Goal: Transaction & Acquisition: Subscribe to service/newsletter

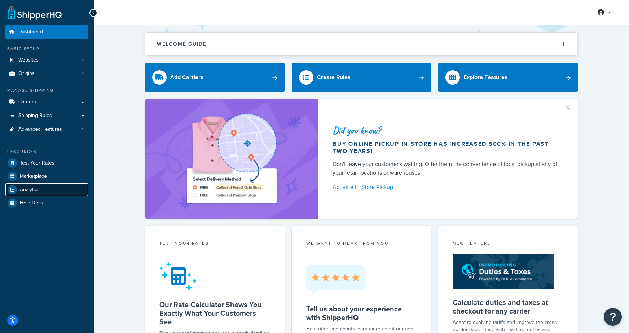
click at [28, 187] on span "Analytics" at bounding box center [30, 190] width 20 height 6
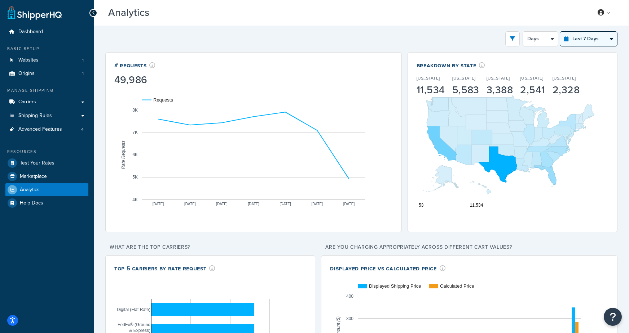
click at [582, 37] on select "Last 24 Hours Last 7 Days Last 30 Days Last 3 Months Last 6 Months Last 12 Mont…" at bounding box center [588, 39] width 57 height 14
select select "last_year"
click at [560, 32] on select "Last 24 Hours Last 7 Days Last 30 Days Last 3 Months Last 6 Months Last 12 Mont…" at bounding box center [588, 39] width 57 height 14
select select "1M"
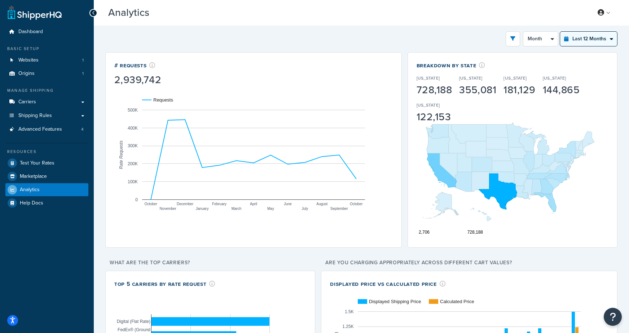
click at [572, 42] on select "Last 24 Hours Last 7 Days Last 30 Days Last 3 Months Last 6 Months Last 12 Mont…" at bounding box center [588, 39] width 57 height 14
select select "last_3_months"
click at [560, 32] on select "Last 24 Hours Last 7 Days Last 30 Days Last 3 Months Last 6 Months Last 12 Mont…" at bounding box center [588, 39] width 57 height 14
select select "1w"
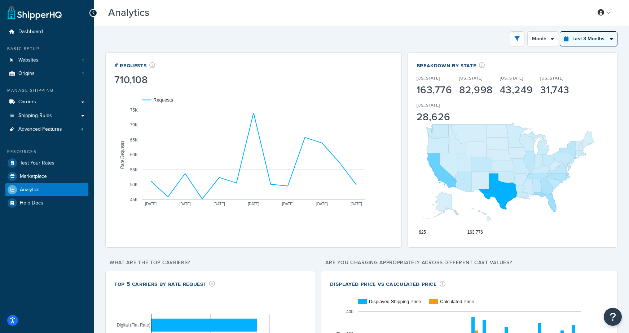
click at [574, 44] on select "Last 24 Hours Last 7 Days Last 30 Days Last 3 Months Last 6 Months Last 12 Mont…" at bounding box center [588, 39] width 57 height 14
select select "last_30_days"
click at [560, 32] on select "Last 24 Hours Last 7 Days Last 30 Days Last 3 Months Last 6 Months Last 12 Mont…" at bounding box center [588, 39] width 57 height 14
select select "5d"
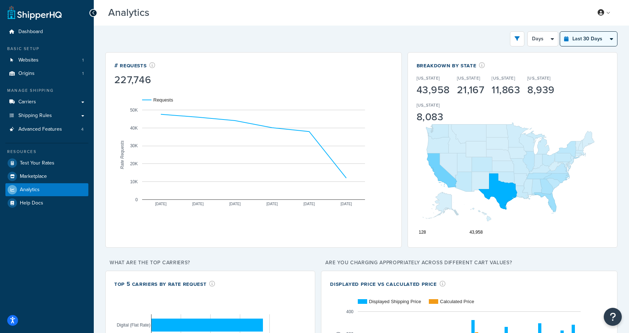
click at [578, 40] on select "Last 24 Hours Last 7 Days Last 30 Days Last 3 Months Last 6 Months Last 12 Mont…" at bounding box center [588, 39] width 57 height 14
select select "last_year"
click at [560, 32] on select "Last 24 Hours Last 7 Days Last 30 Days Last 3 Months Last 6 Months Last 12 Mont…" at bounding box center [588, 39] width 57 height 14
select select "1M"
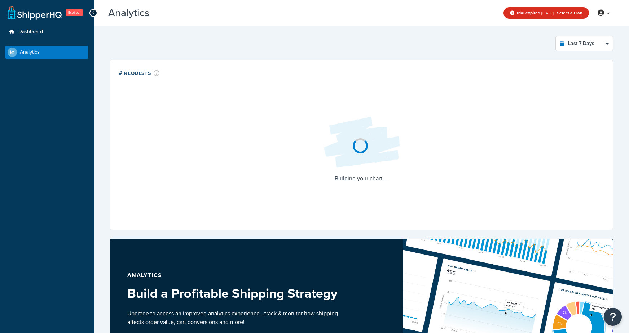
select select "last_7_days"
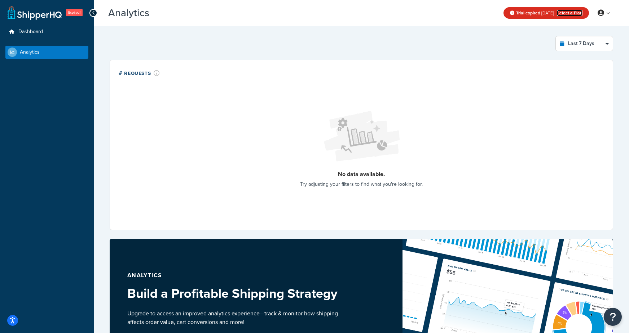
click at [572, 14] on link "Select a Plan" at bounding box center [570, 13] width 26 height 6
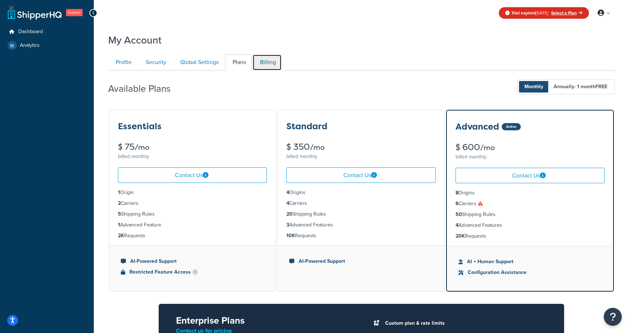
click at [268, 63] on link "Billing" at bounding box center [266, 62] width 29 height 16
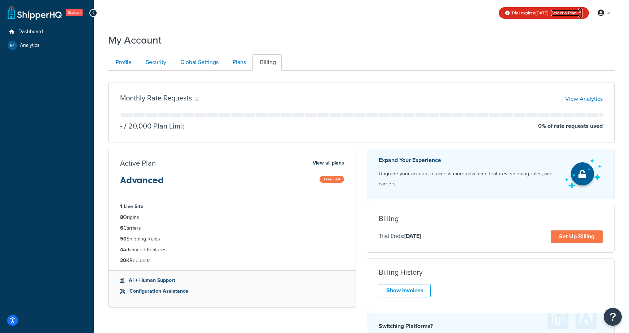
click at [572, 14] on link "Select a Plan" at bounding box center [566, 13] width 31 height 6
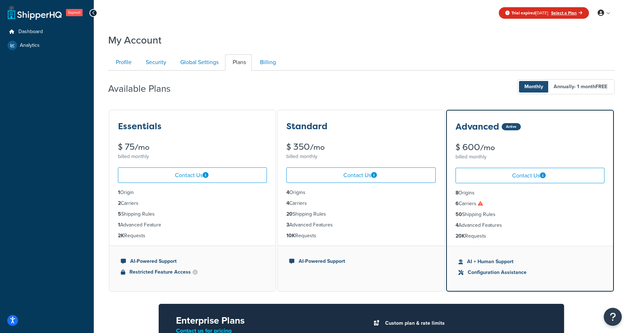
click at [400, 56] on ul "Profile Security Global Settings Plans Billing" at bounding box center [361, 62] width 506 height 16
drag, startPoint x: 280, startPoint y: 59, endPoint x: 272, endPoint y: 61, distance: 8.6
click at [278, 59] on li "Billing" at bounding box center [267, 62] width 30 height 16
click at [269, 62] on link "Billing" at bounding box center [266, 62] width 29 height 16
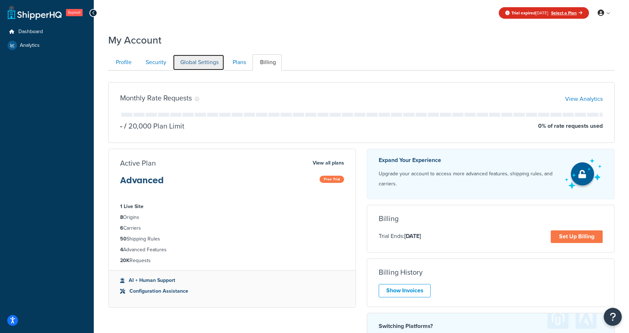
click at [197, 62] on link "Global Settings" at bounding box center [199, 62] width 52 height 16
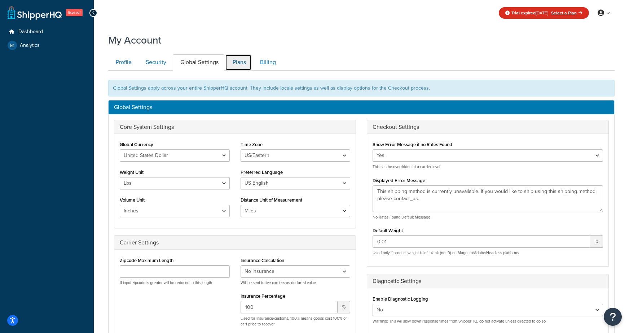
click at [235, 64] on link "Plans" at bounding box center [238, 62] width 27 height 16
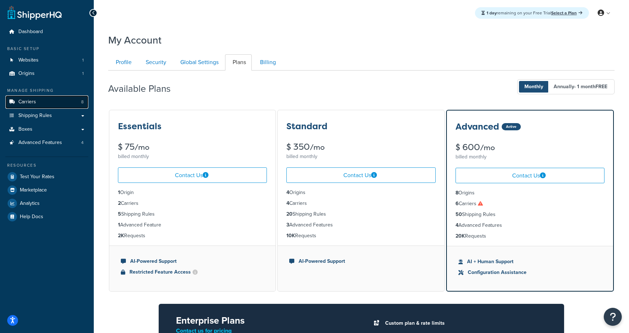
click at [52, 104] on link "Carriers 8" at bounding box center [46, 102] width 83 height 13
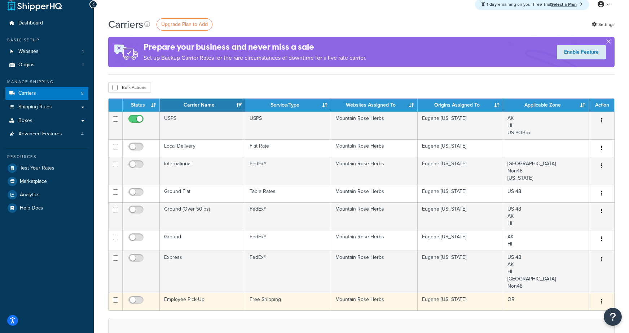
scroll to position [6, 0]
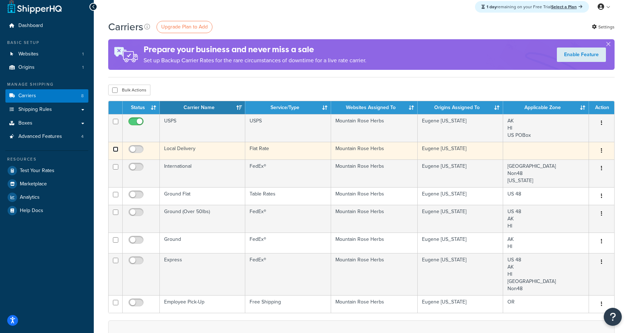
click at [115, 149] on input "checkbox" at bounding box center [115, 149] width 5 height 5
checkbox input "true"
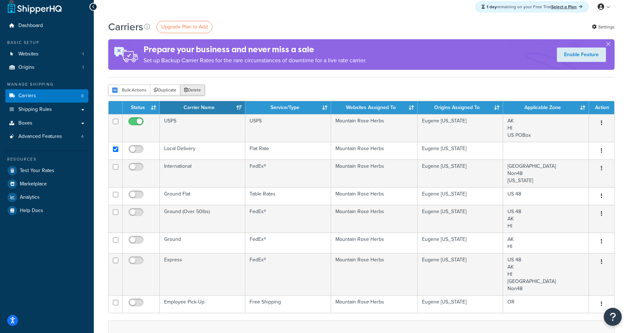
click at [191, 92] on button "Delete" at bounding box center [192, 90] width 25 height 11
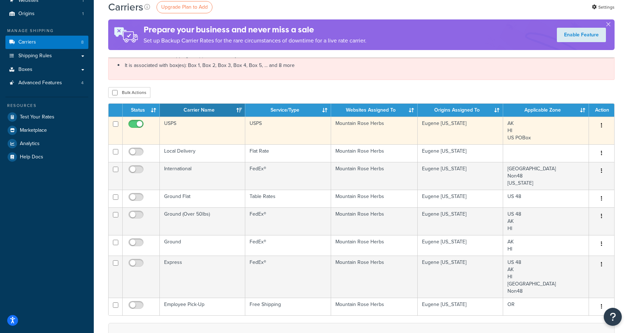
scroll to position [61, 0]
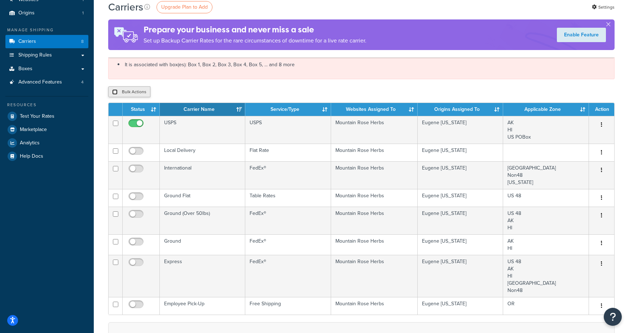
click at [112, 92] on input "checkbox" at bounding box center [114, 91] width 5 height 5
checkbox input "true"
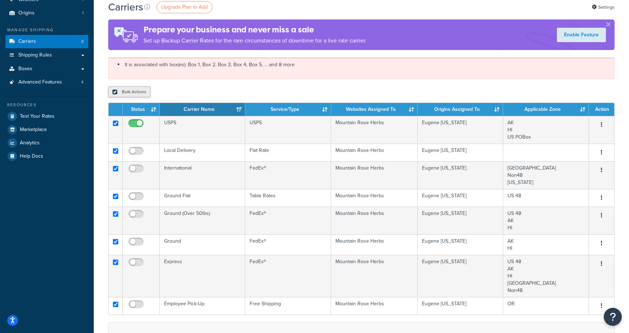
checkbox input "true"
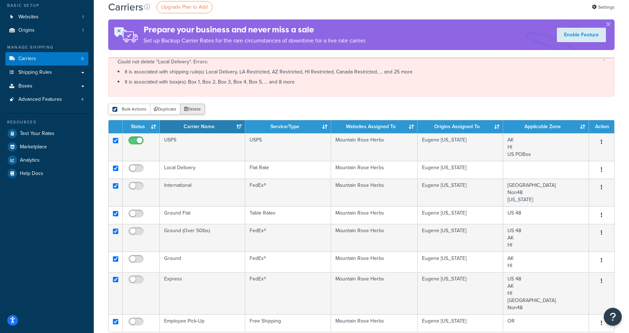
scroll to position [10, 0]
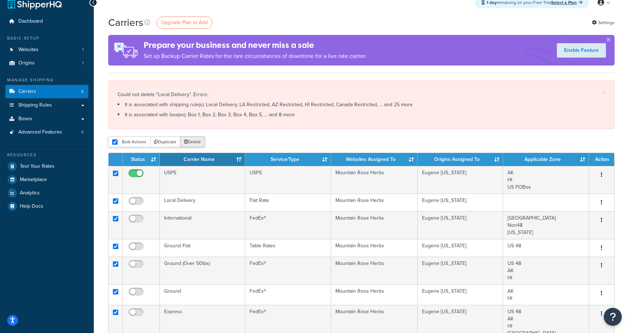
click at [191, 141] on button "Delete" at bounding box center [192, 142] width 25 height 11
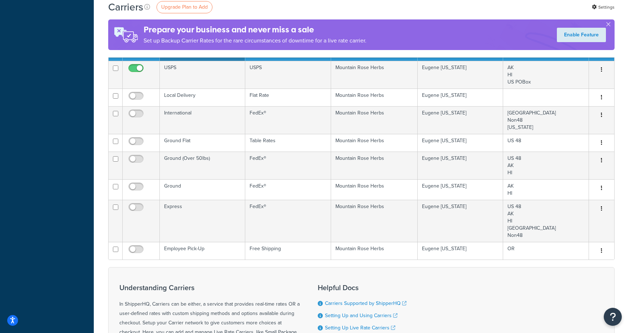
scroll to position [243, 0]
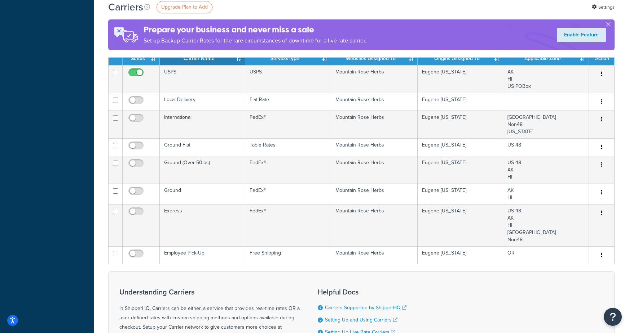
click at [449, 278] on div "Understanding Carriers In ShipperHQ, Carriers can be either, a service that pro…" at bounding box center [361, 338] width 506 height 133
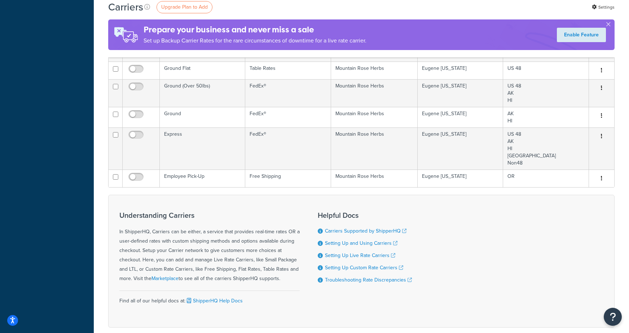
scroll to position [327, 0]
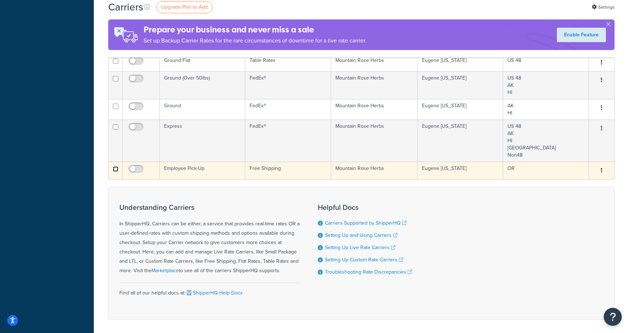
click at [116, 167] on input "checkbox" at bounding box center [115, 169] width 5 height 5
checkbox input "true"
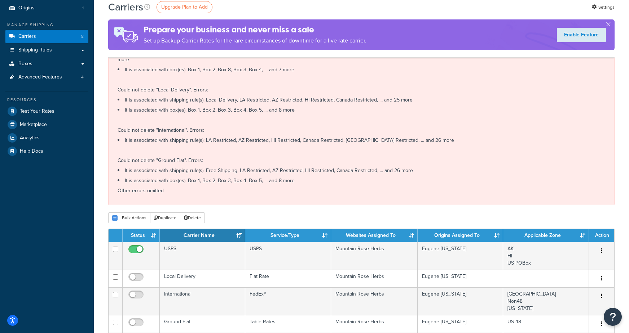
scroll to position [0, 0]
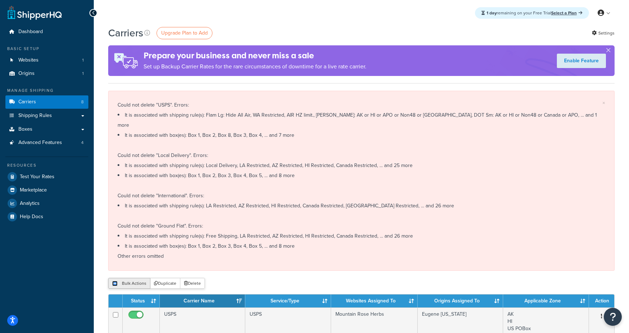
click at [116, 281] on input "checkbox" at bounding box center [114, 283] width 5 height 5
checkbox input "true"
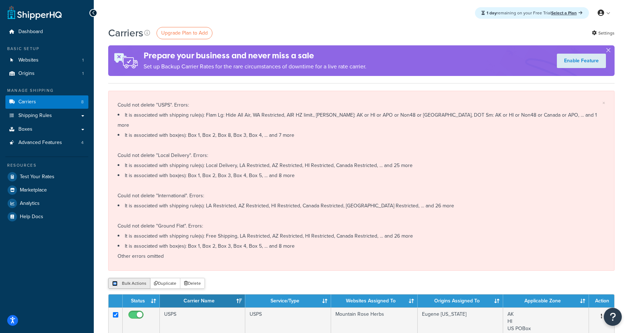
checkbox input "true"
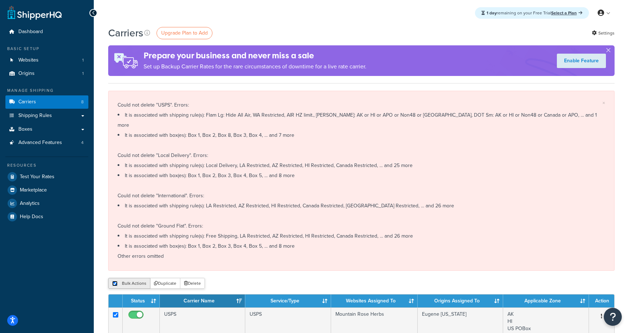
click at [116, 281] on input "checkbox" at bounding box center [114, 283] width 5 height 5
checkbox input "false"
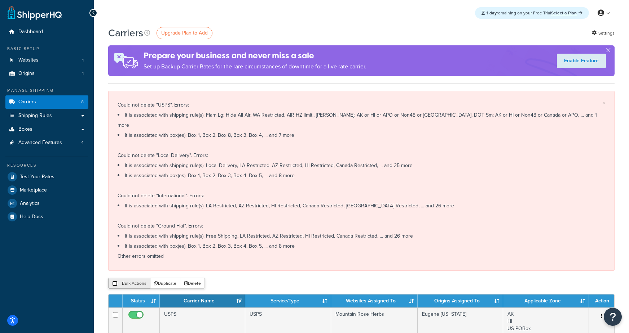
checkbox input "false"
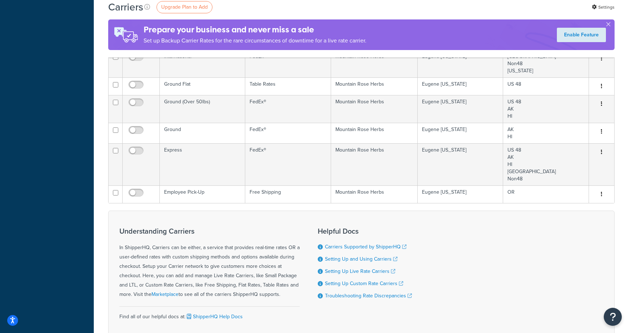
scroll to position [345, 0]
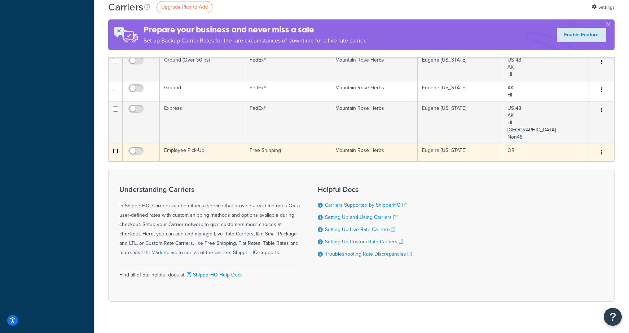
click at [114, 149] on input "checkbox" at bounding box center [115, 151] width 5 height 5
checkbox input "true"
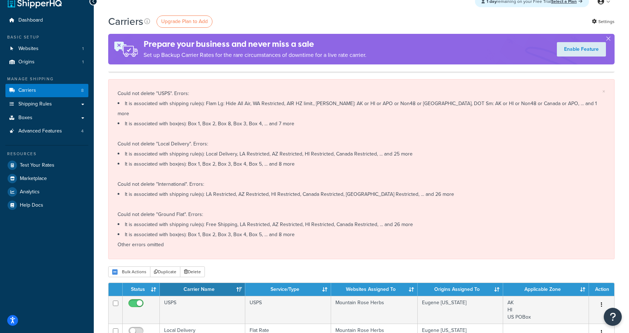
scroll to position [0, 0]
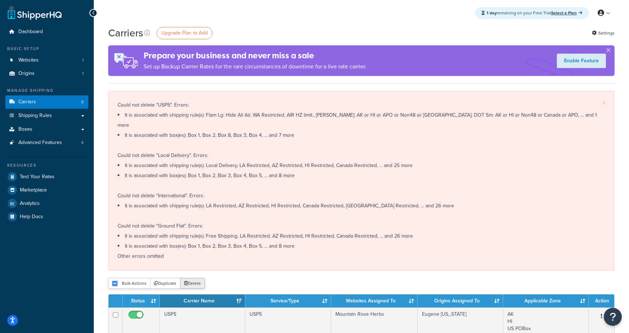
click at [185, 278] on button "Delete" at bounding box center [192, 283] width 25 height 11
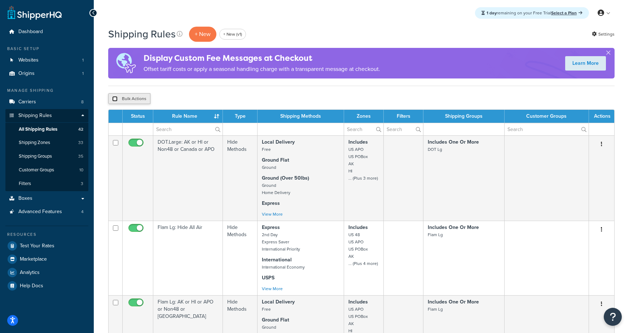
click at [115, 100] on input "checkbox" at bounding box center [114, 98] width 5 height 5
checkbox input "true"
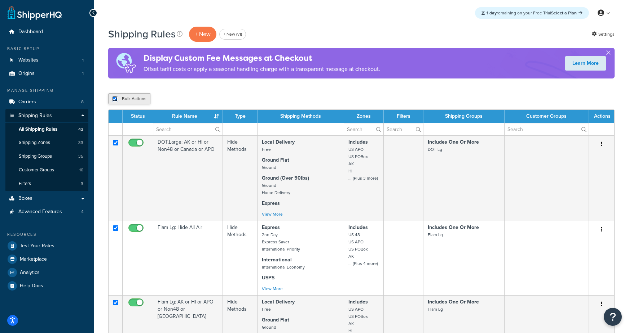
checkbox input "true"
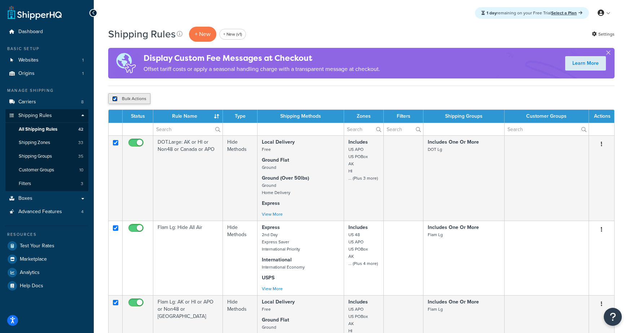
checkbox input "true"
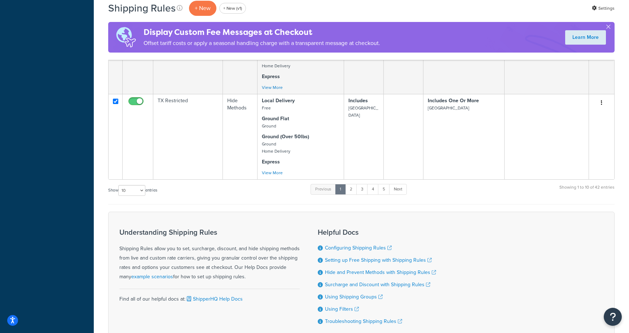
scroll to position [849, 0]
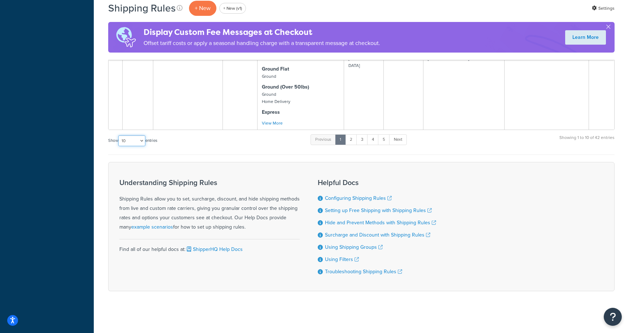
click at [128, 138] on select "10 15 25 50 100 1000" at bounding box center [131, 141] width 27 height 11
select select "1000"
click at [119, 136] on select "10 15 25 50 100 1000" at bounding box center [131, 141] width 27 height 11
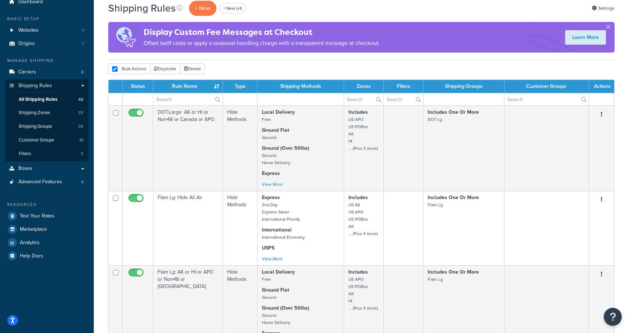
scroll to position [0, 0]
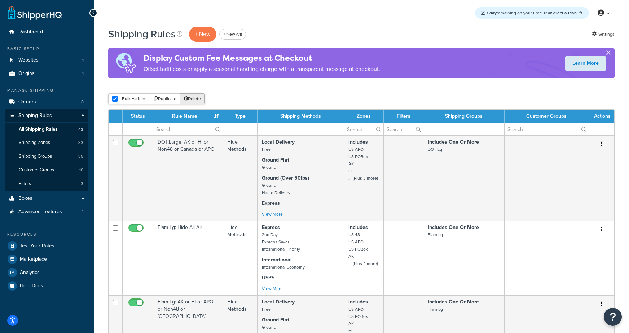
click at [197, 98] on button "Delete" at bounding box center [192, 98] width 25 height 11
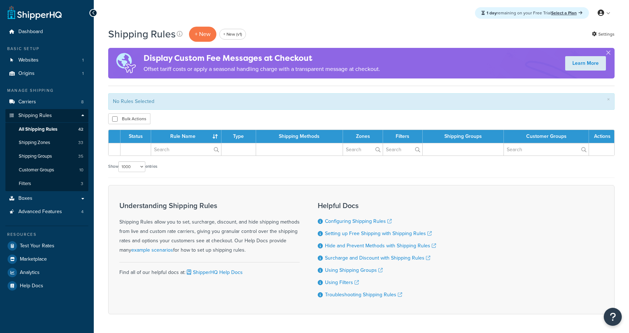
select select "1000"
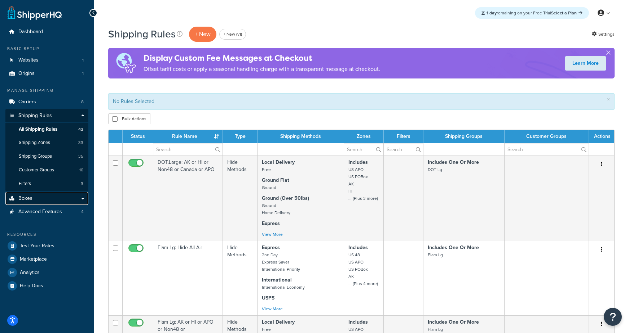
click at [38, 200] on link "Boxes" at bounding box center [46, 198] width 83 height 13
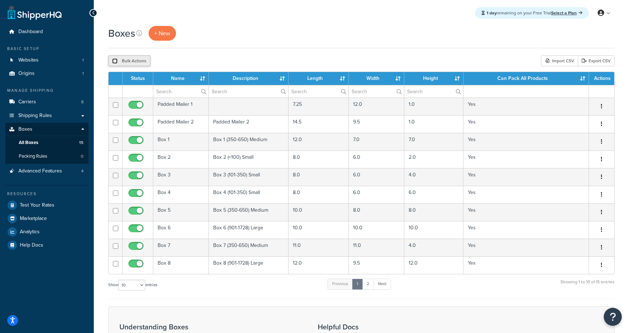
click at [115, 61] on input "checkbox" at bounding box center [114, 60] width 5 height 5
checkbox input "true"
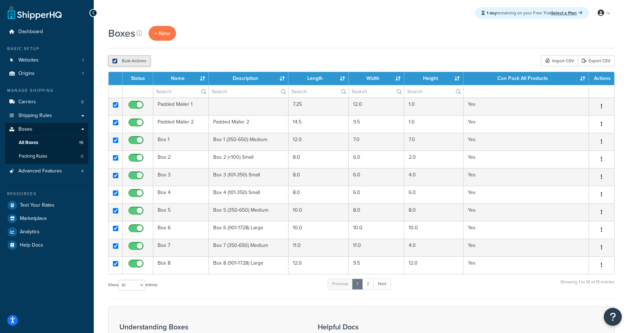
checkbox input "true"
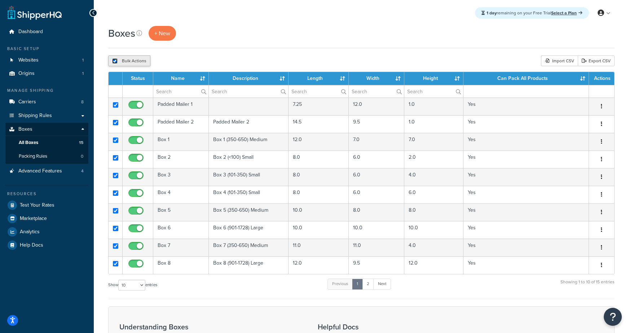
checkbox input "true"
click at [125, 283] on select "10 15 25 50 100 1000" at bounding box center [131, 285] width 27 height 11
select select "50"
click at [119, 280] on select "10 15 25 50 100 1000" at bounding box center [131, 285] width 27 height 11
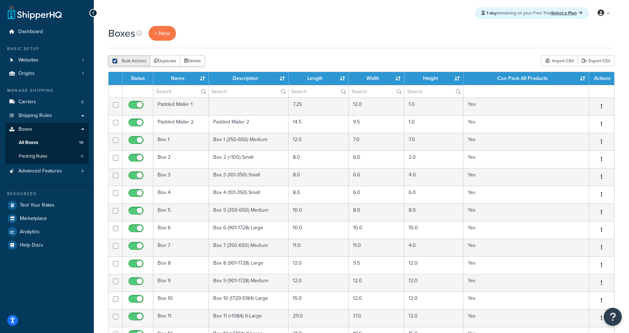
click at [115, 62] on input "checkbox" at bounding box center [114, 60] width 5 height 5
checkbox input "false"
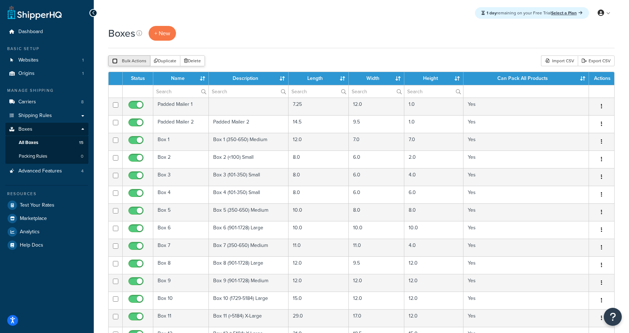
checkbox input "false"
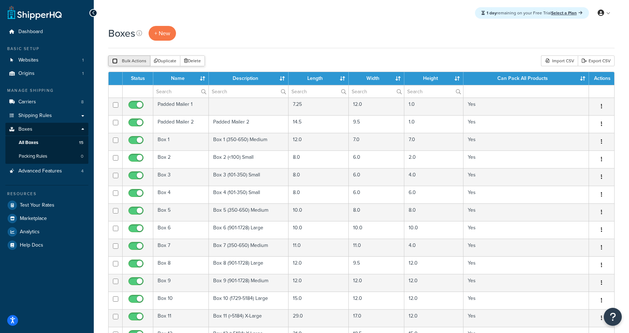
checkbox input "false"
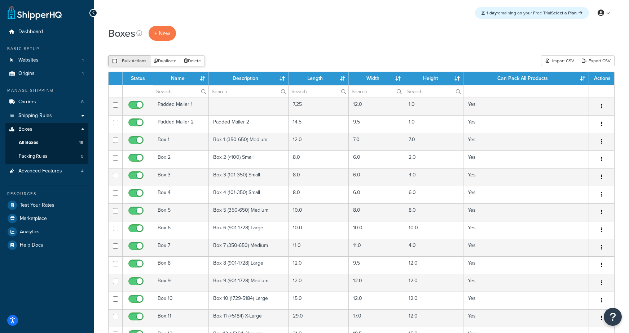
checkbox input "false"
click at [115, 62] on input "checkbox" at bounding box center [114, 60] width 5 height 5
checkbox input "true"
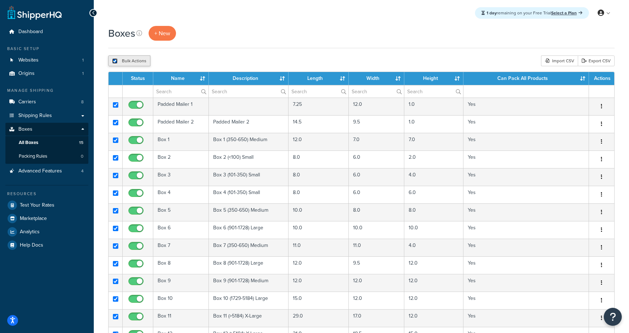
checkbox input "true"
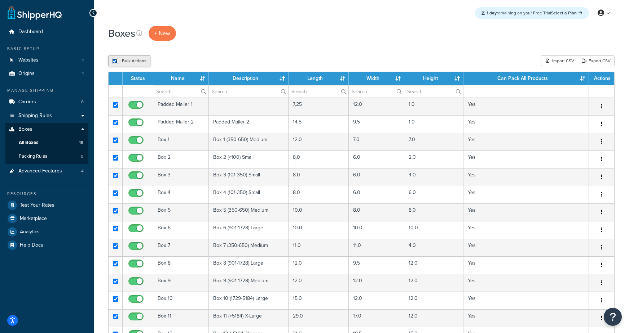
checkbox input "true"
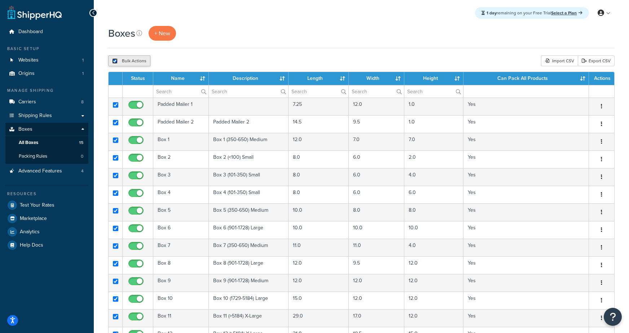
checkbox input "true"
click at [191, 64] on button "Delete" at bounding box center [192, 61] width 25 height 11
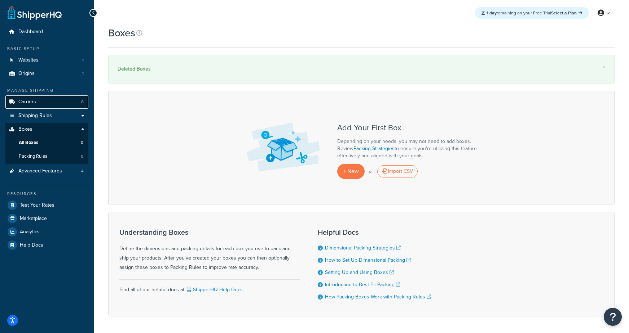
click at [31, 102] on span "Carriers" at bounding box center [27, 102] width 18 height 6
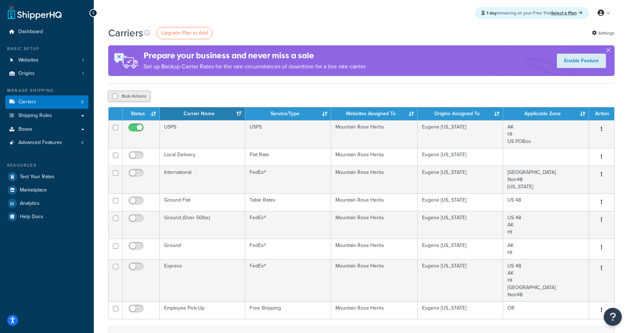
click at [111, 96] on button "Bulk Actions" at bounding box center [129, 96] width 42 height 11
checkbox input "true"
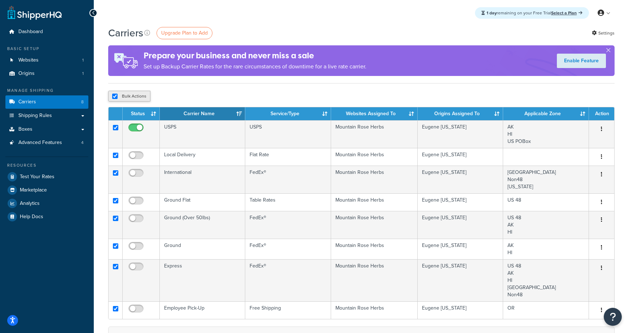
checkbox input "true"
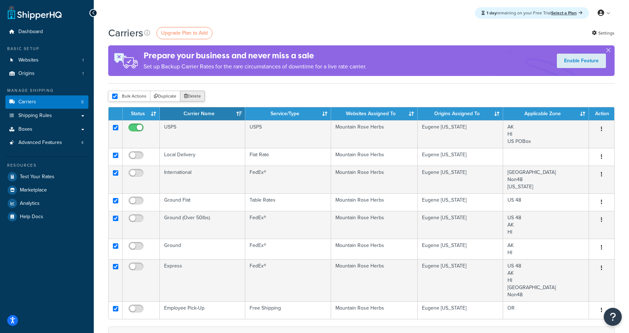
click at [190, 100] on button "Delete" at bounding box center [192, 96] width 25 height 11
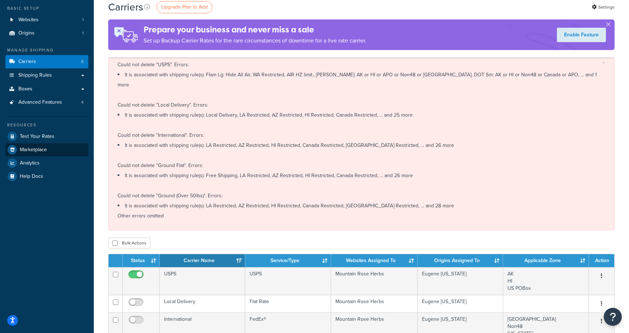
scroll to position [39, 0]
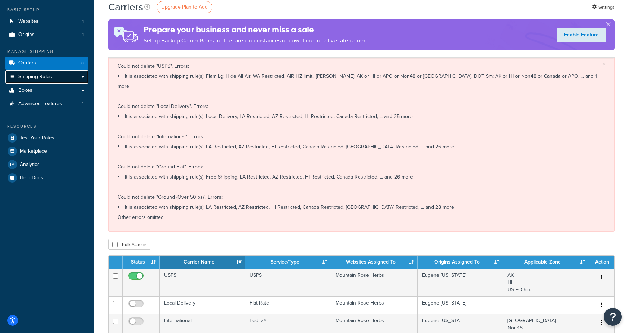
click at [27, 75] on span "Shipping Rules" at bounding box center [35, 77] width 34 height 6
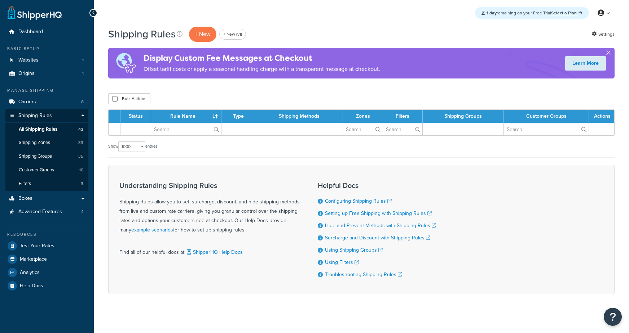
select select "1000"
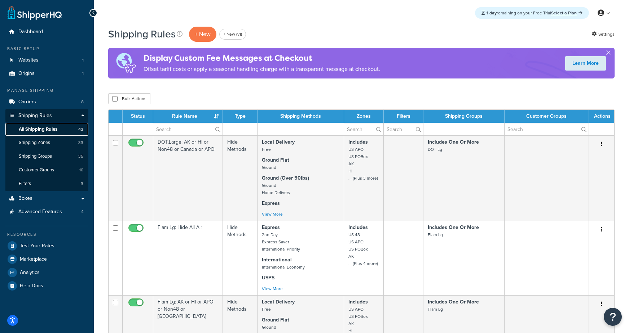
click at [60, 132] on link "All Shipping Rules 42" at bounding box center [46, 129] width 83 height 13
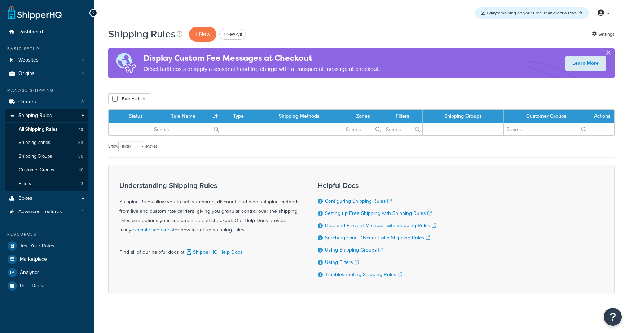
select select "1000"
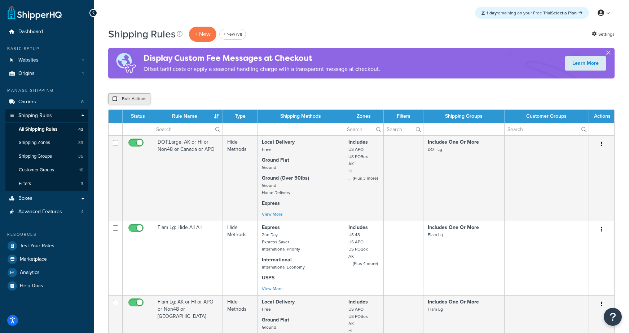
click at [116, 99] on input "checkbox" at bounding box center [114, 98] width 5 height 5
checkbox input "true"
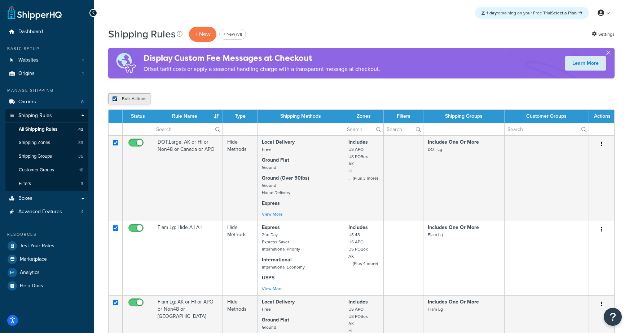
checkbox input "true"
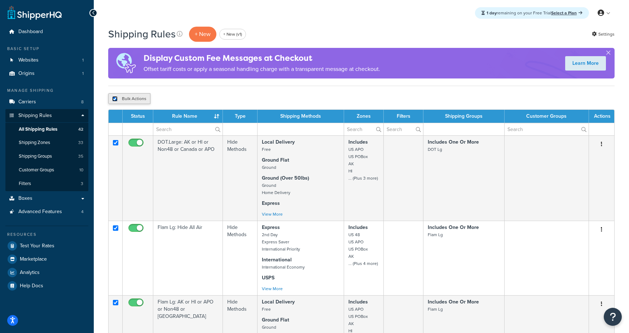
checkbox input "true"
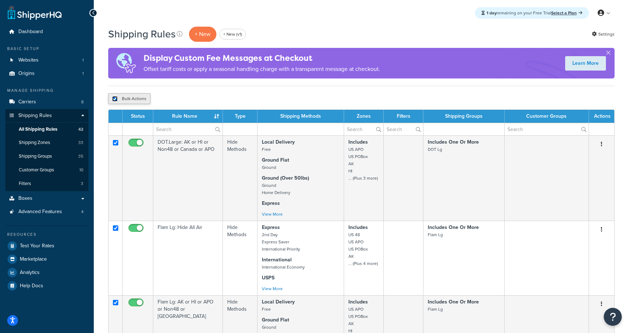
checkbox input "true"
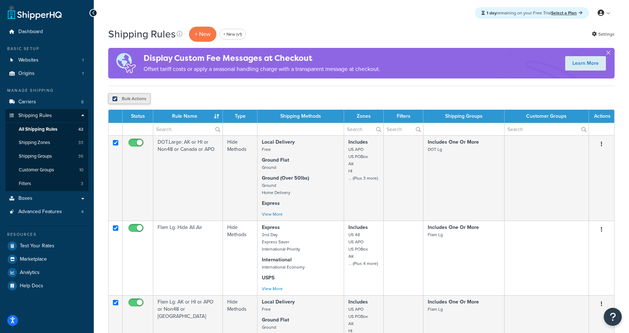
checkbox input "true"
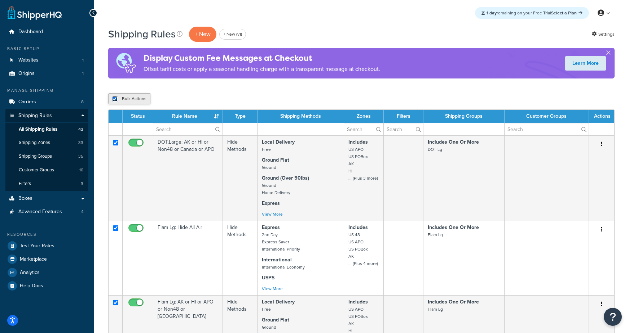
checkbox input "true"
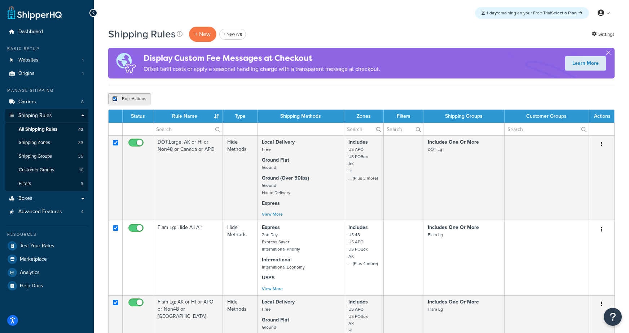
checkbox input "true"
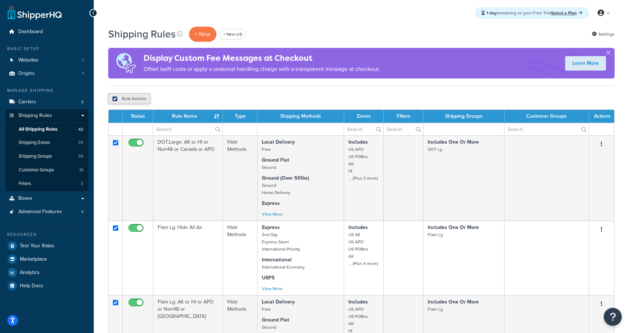
checkbox input "true"
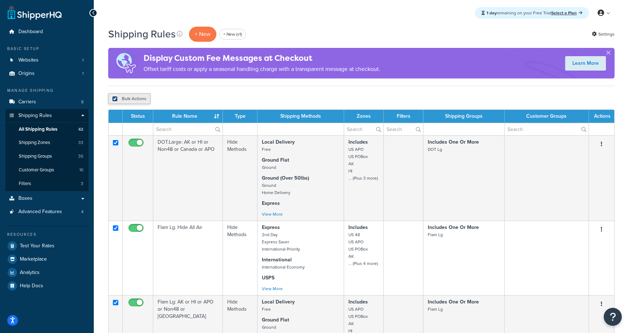
checkbox input "true"
click at [198, 99] on button "Delete" at bounding box center [192, 98] width 25 height 11
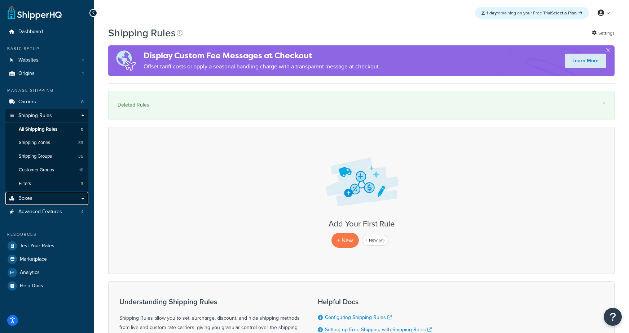
click at [35, 202] on link "Boxes" at bounding box center [46, 198] width 83 height 13
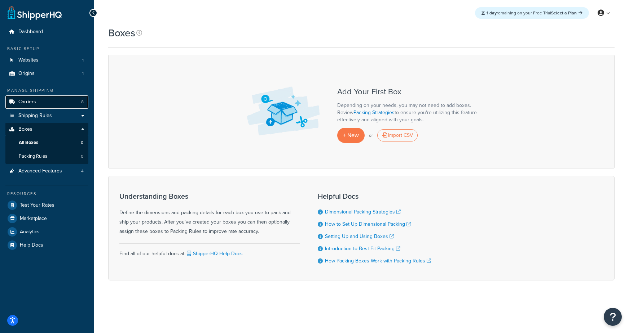
click at [31, 102] on span "Carriers" at bounding box center [27, 102] width 18 height 6
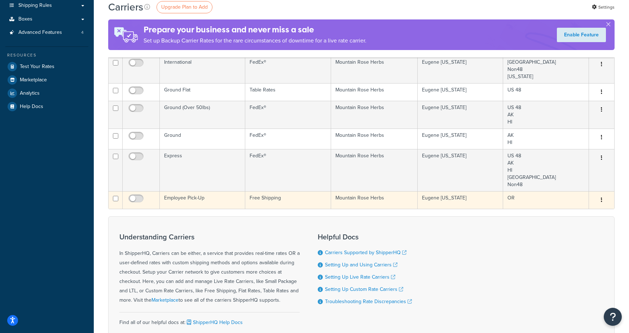
scroll to position [111, 0]
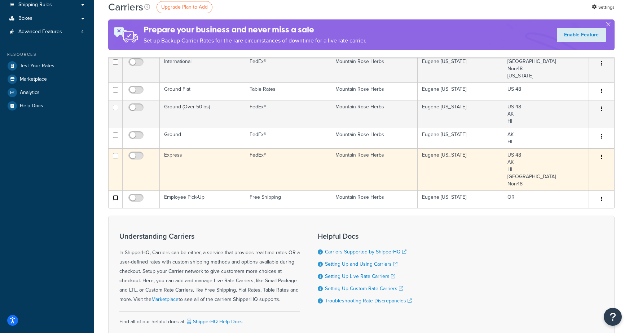
drag, startPoint x: 117, startPoint y: 196, endPoint x: 117, endPoint y: 187, distance: 9.0
click at [116, 195] on input "checkbox" at bounding box center [115, 197] width 5 height 5
checkbox input "true"
drag, startPoint x: 112, startPoint y: 155, endPoint x: 118, endPoint y: 157, distance: 6.5
click at [112, 155] on td at bounding box center [115, 170] width 14 height 42
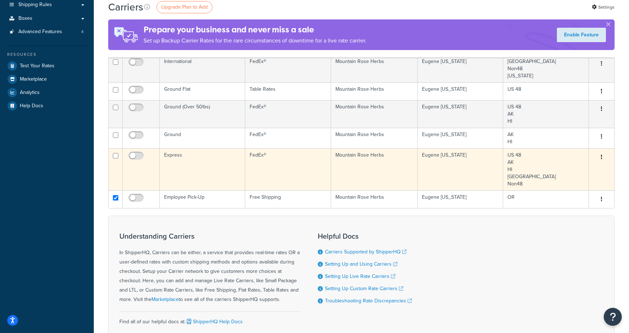
checkbox input "true"
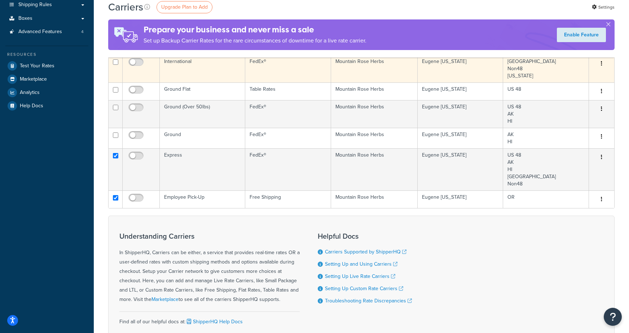
scroll to position [0, 0]
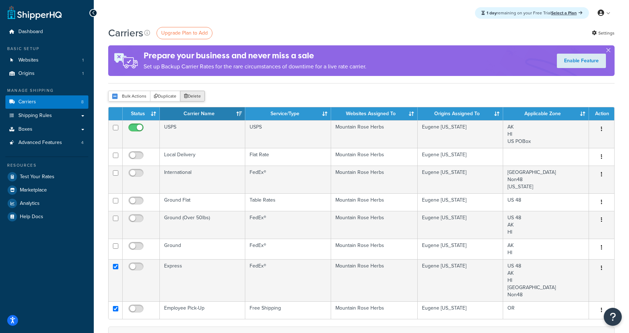
click at [190, 97] on button "Delete" at bounding box center [192, 96] width 25 height 11
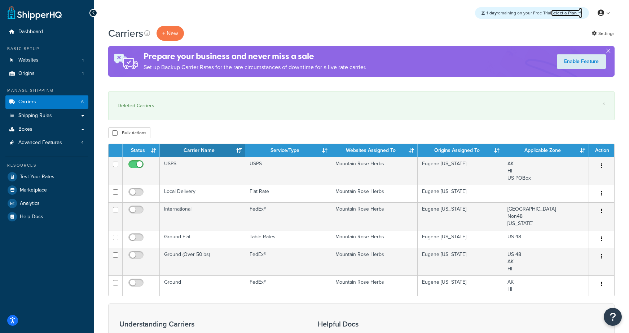
click at [570, 14] on link "Select a Plan" at bounding box center [566, 13] width 31 height 6
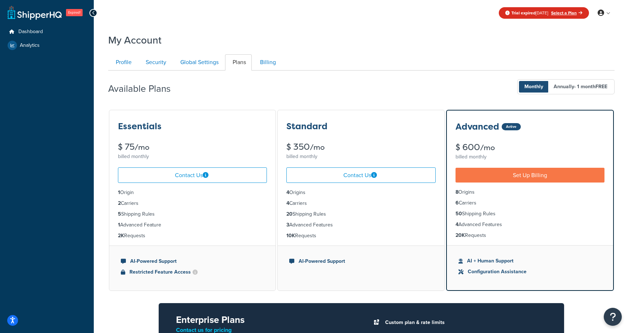
click at [364, 51] on div "Profile Security Global Settings Plans Billing Your Profile contains contact in…" at bounding box center [361, 236] width 506 height 371
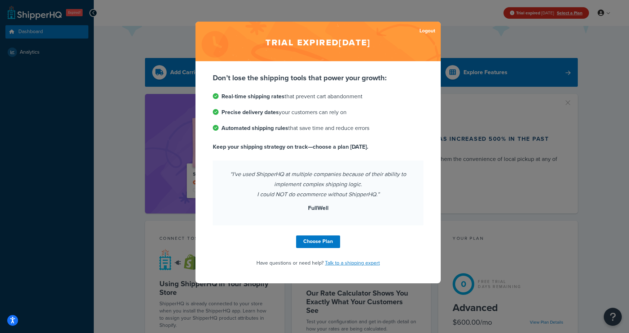
click at [30, 55] on div "Trial expired [DATE] Logout Don’t lose the shipping tools that power your growt…" at bounding box center [314, 166] width 629 height 333
click at [321, 243] on link "Choose Plan" at bounding box center [318, 242] width 44 height 13
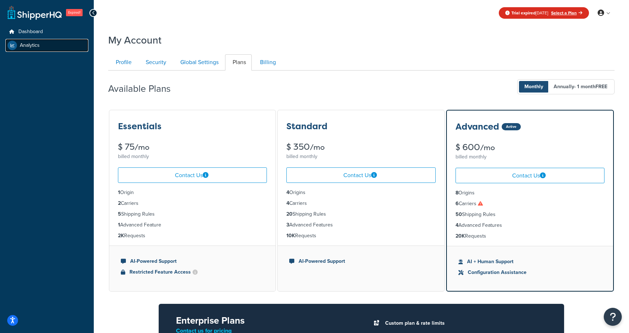
click at [34, 47] on span "Analytics" at bounding box center [30, 46] width 20 height 6
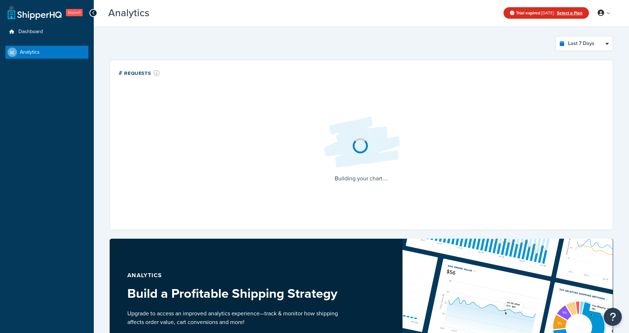
select select "last_7_days"
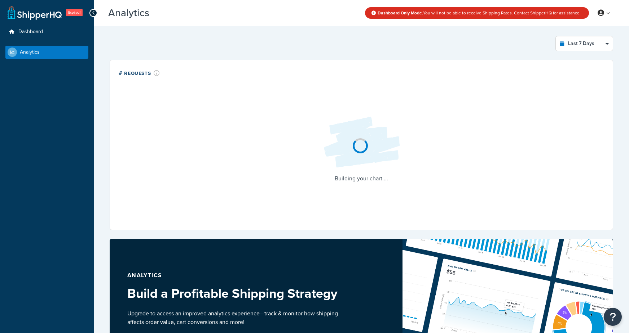
select select "last_7_days"
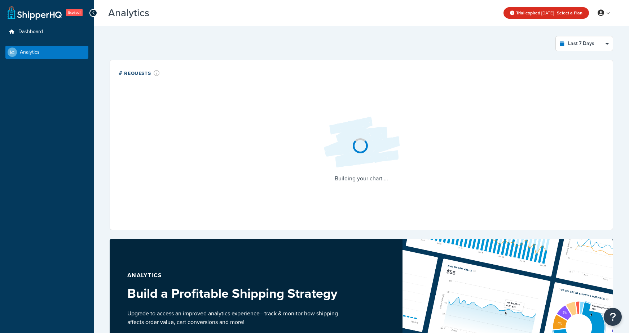
select select "last_7_days"
click at [158, 185] on div "Building your chart...." at bounding box center [361, 149] width 485 height 144
select select "last_7_days"
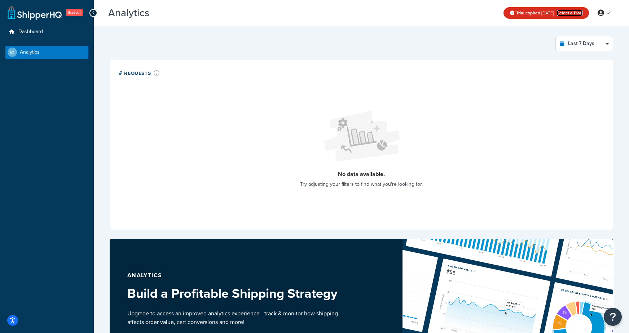
click at [566, 14] on link "Select a Plan" at bounding box center [570, 13] width 26 height 6
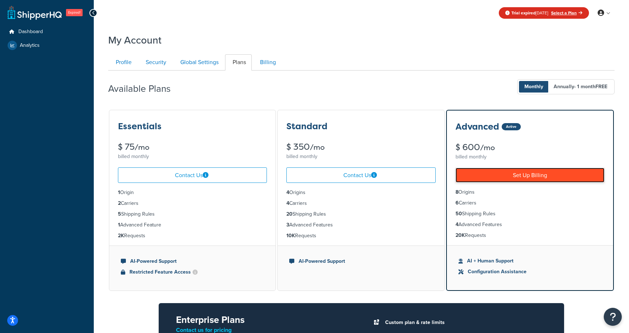
click at [541, 179] on link "Set Up Billing" at bounding box center [529, 175] width 149 height 15
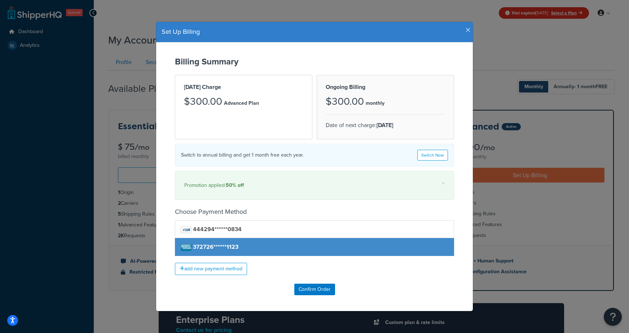
click at [467, 31] on icon "button" at bounding box center [467, 30] width 5 height 6
